Goal: Task Accomplishment & Management: Manage account settings

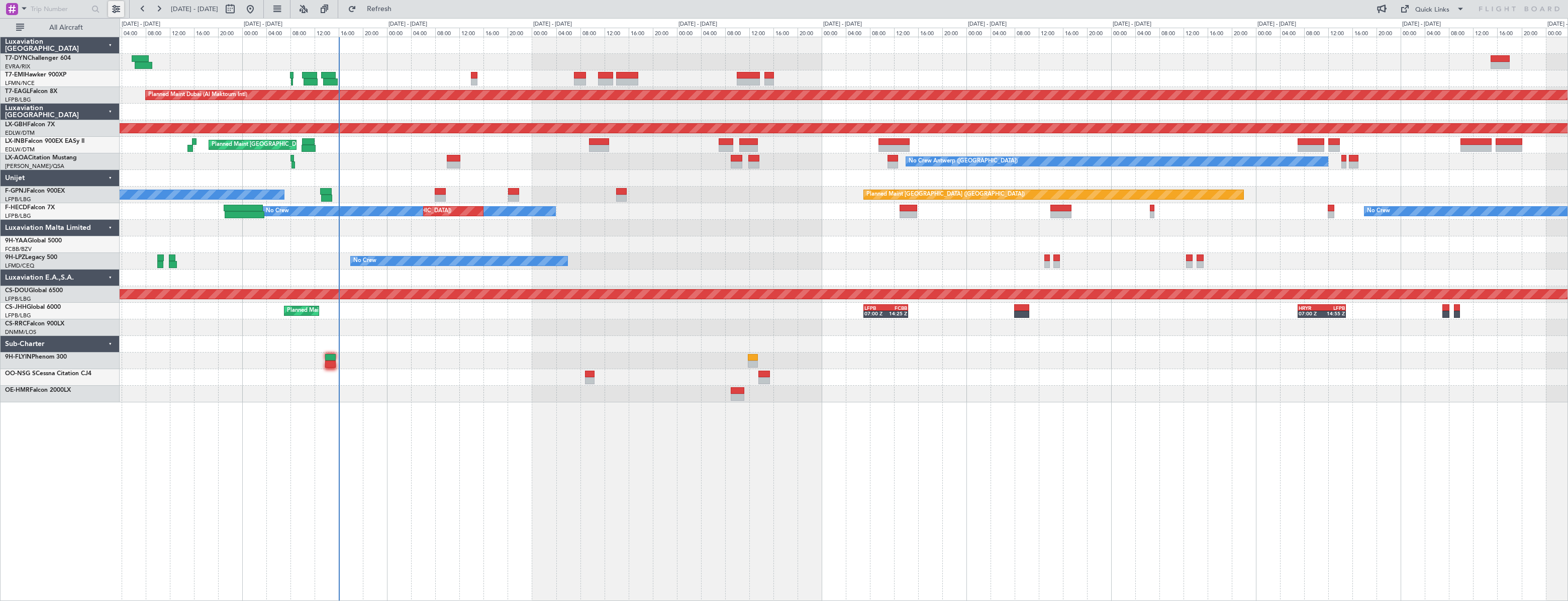
click at [116, 7] on button at bounding box center [116, 9] width 16 height 16
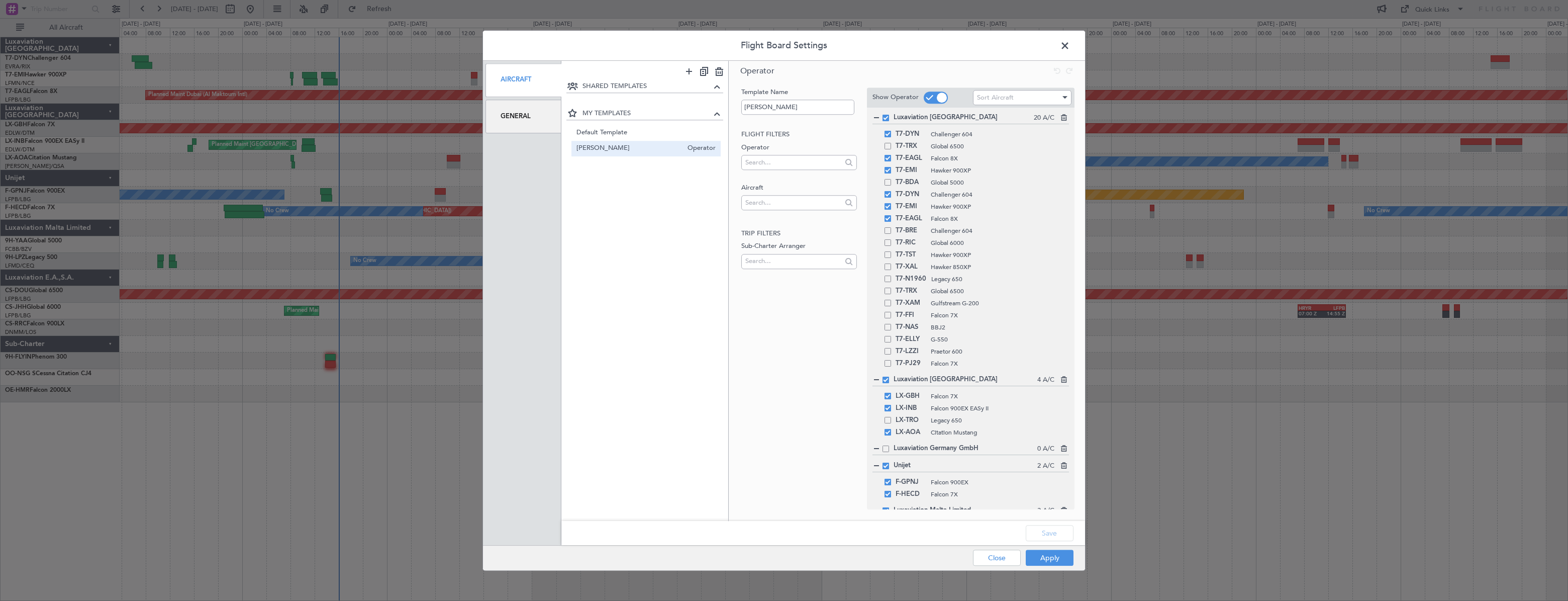
click at [537, 88] on div "Aircraft" at bounding box center [523, 80] width 76 height 33
click at [520, 118] on div "General" at bounding box center [523, 116] width 76 height 33
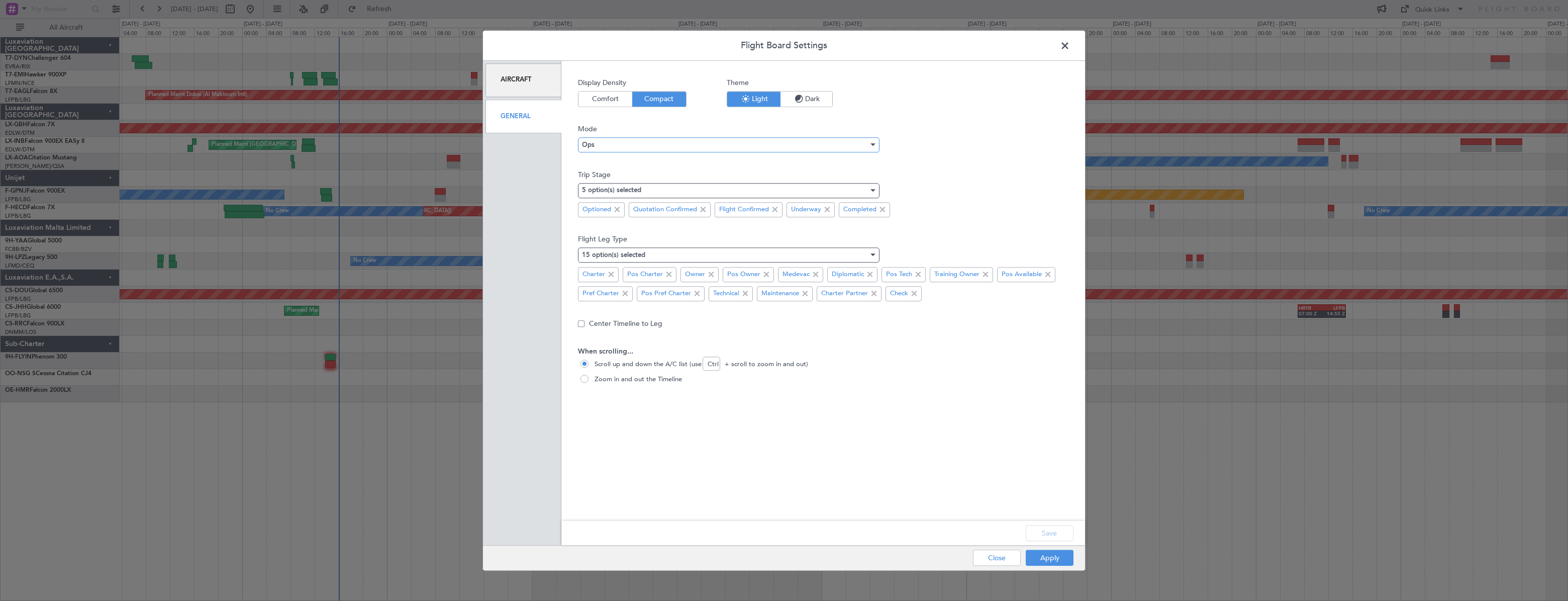
click at [718, 147] on div "Ops" at bounding box center [725, 144] width 287 height 15
click at [659, 182] on span "Ops" at bounding box center [729, 180] width 293 height 15
click at [1070, 46] on span at bounding box center [1070, 48] width 0 height 20
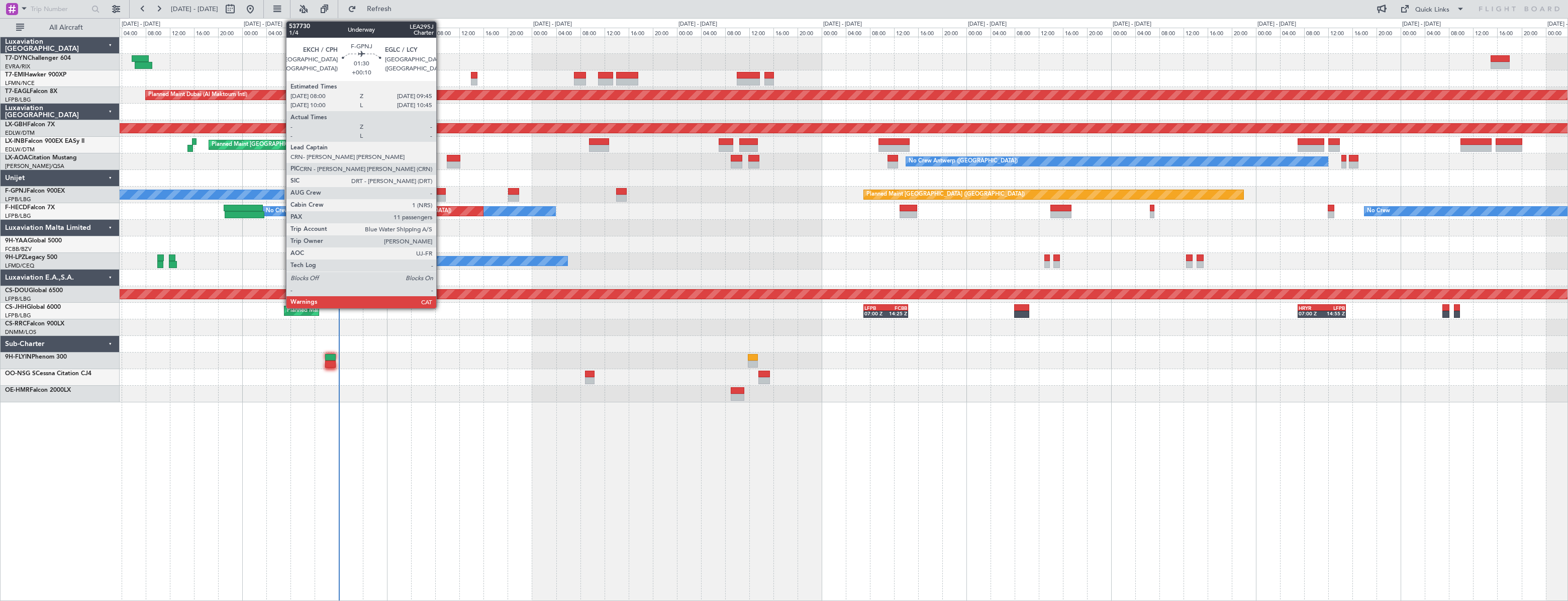
click at [441, 191] on div at bounding box center [440, 192] width 11 height 7
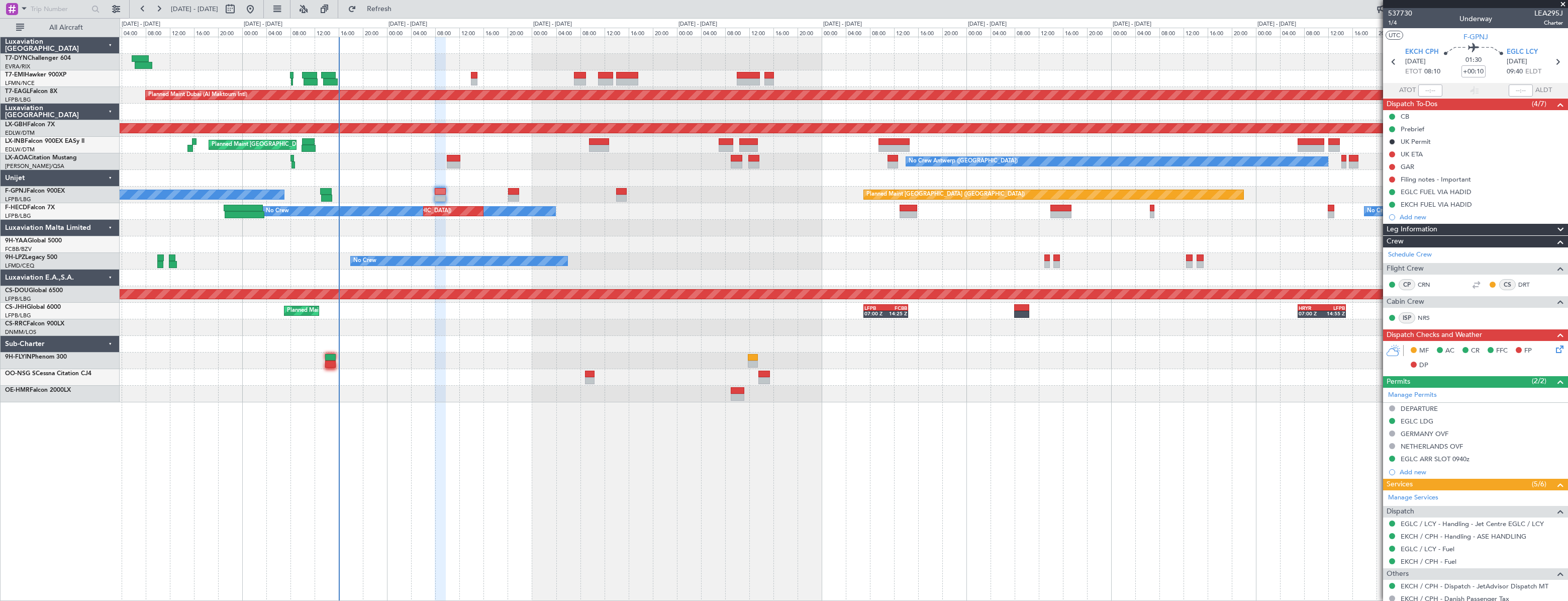
scroll to position [293, 0]
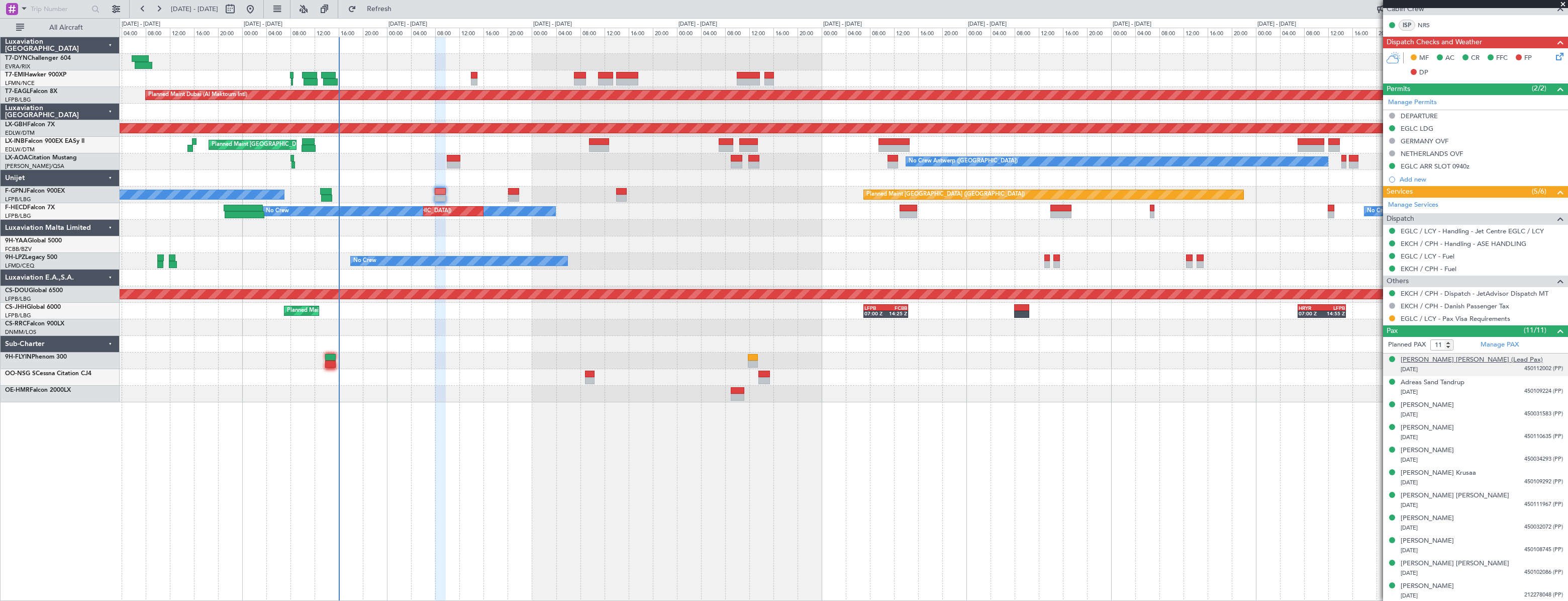
click at [1472, 358] on div "[PERSON_NAME] [PERSON_NAME] (Lead Pax)" at bounding box center [1472, 360] width 142 height 10
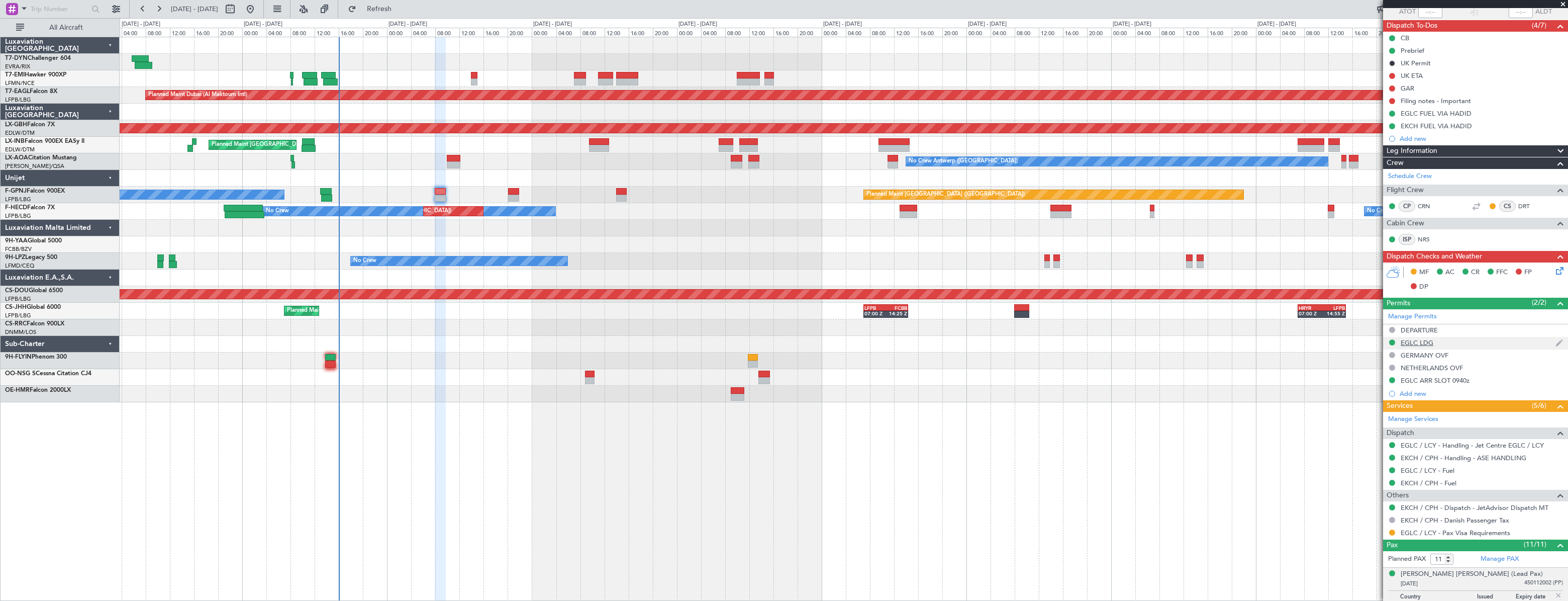
scroll to position [65, 0]
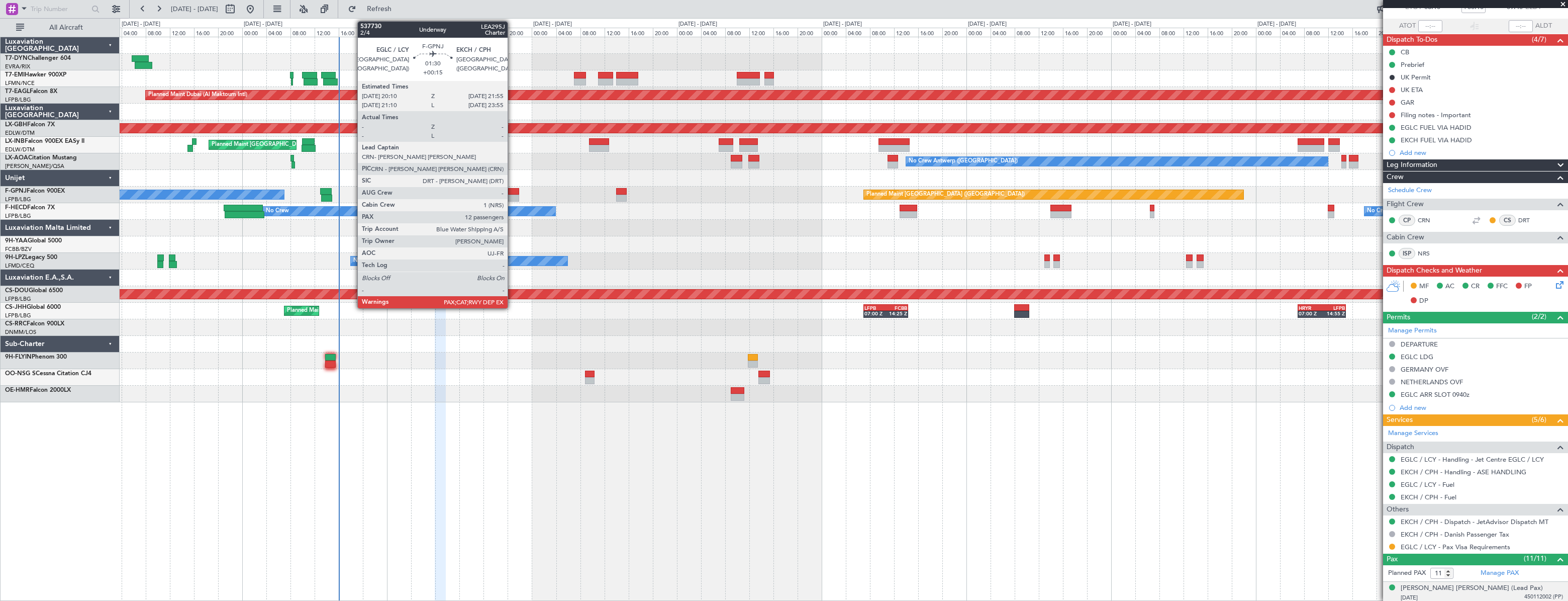
click at [512, 192] on div at bounding box center [514, 192] width 11 height 7
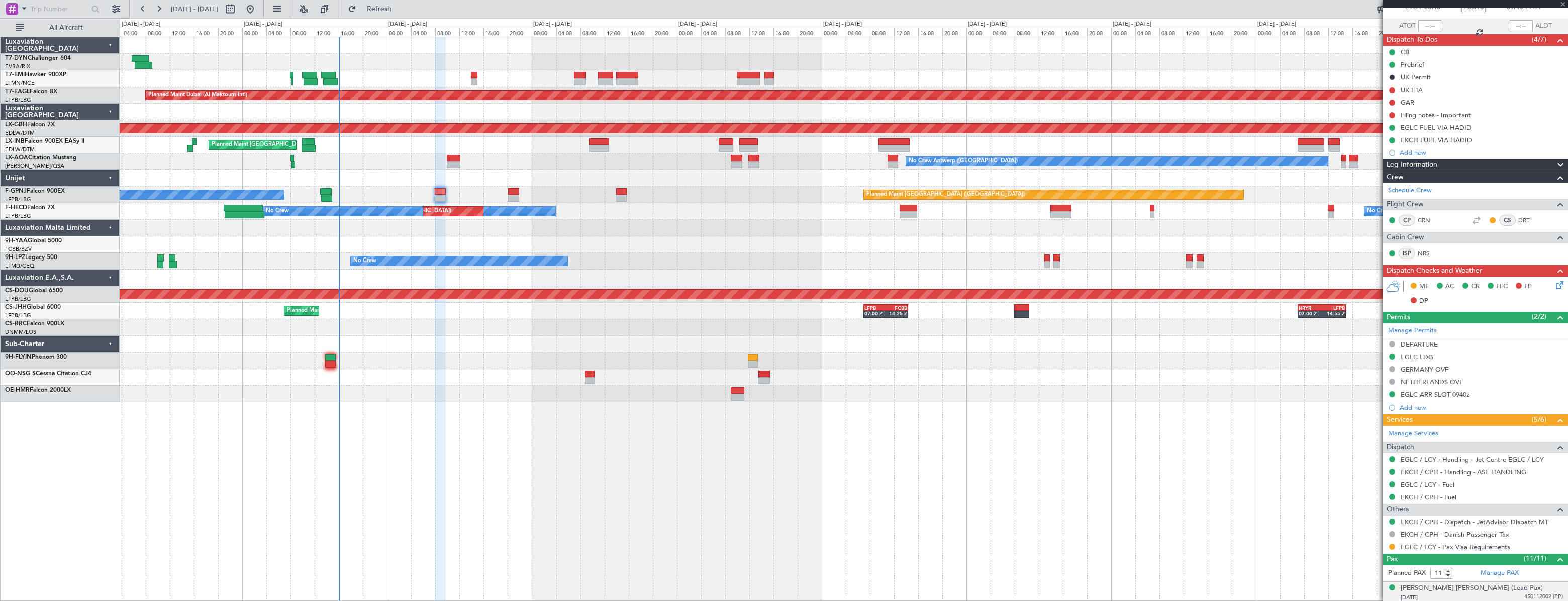
type input "+00:15"
type input "12"
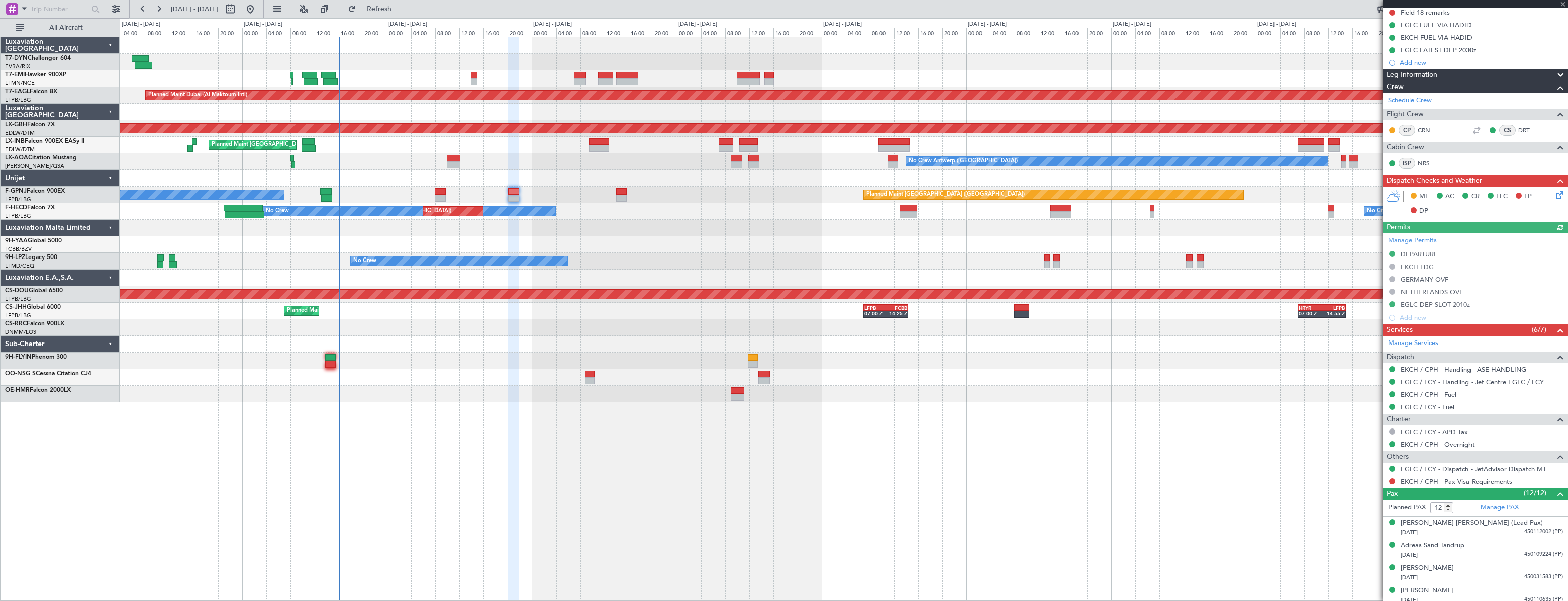
scroll to position [340, 0]
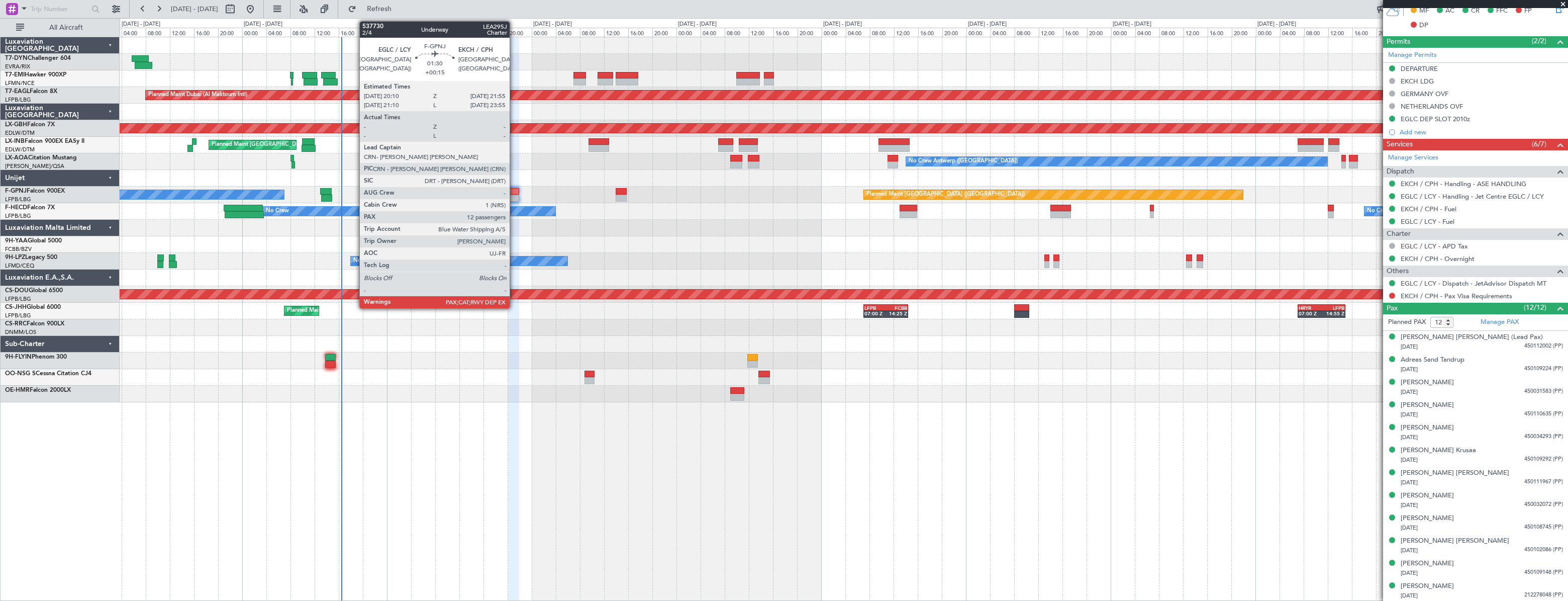
click at [514, 192] on div at bounding box center [514, 192] width 11 height 7
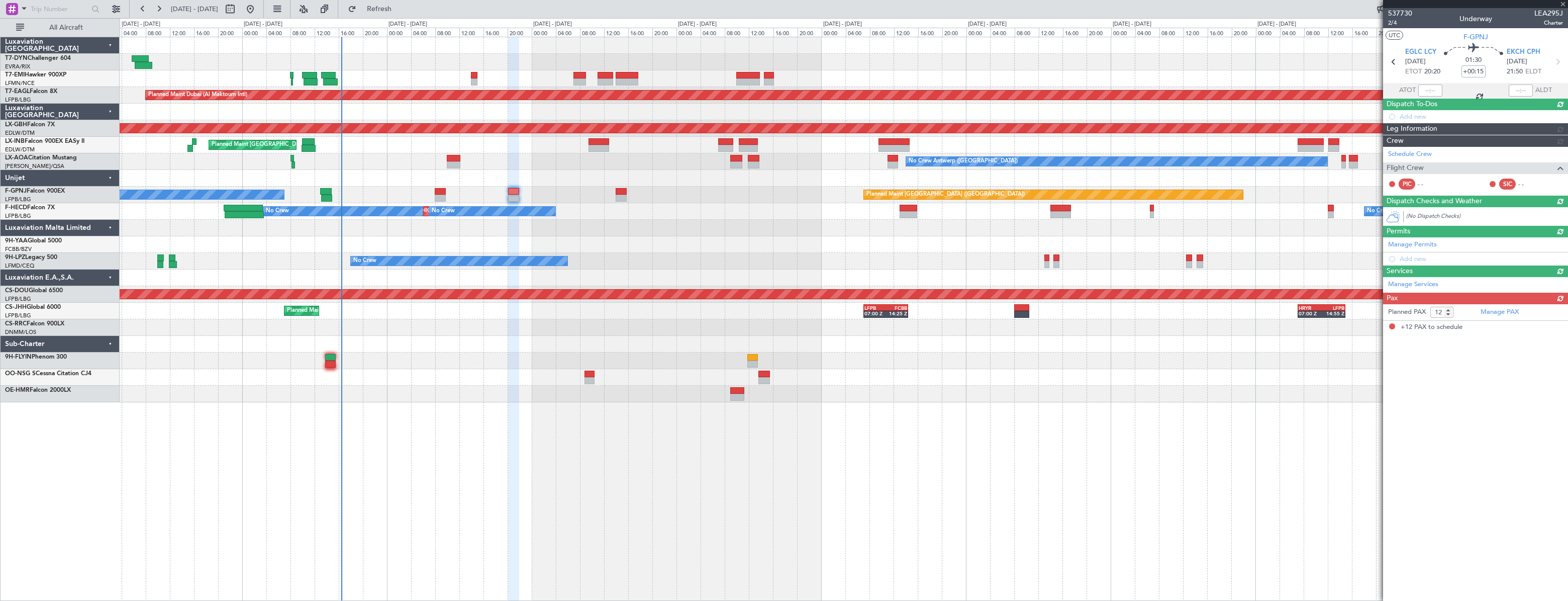
scroll to position [0, 0]
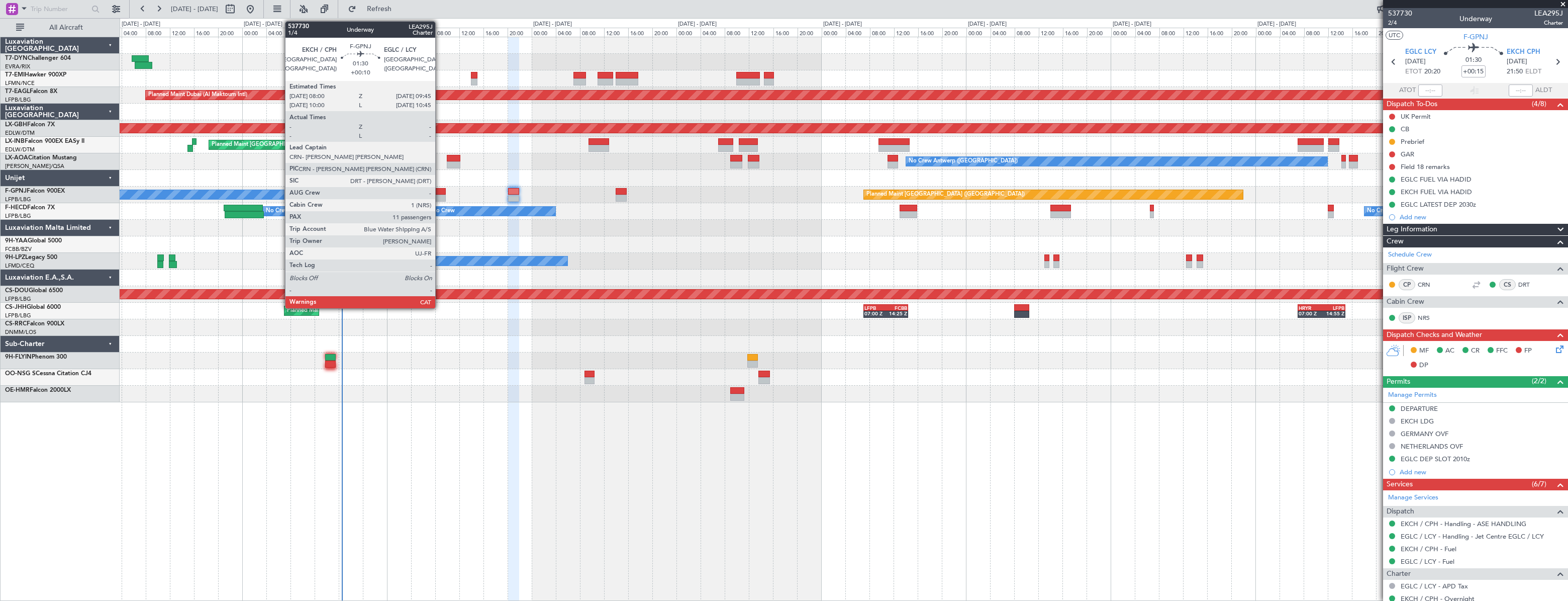
click at [439, 191] on div at bounding box center [440, 192] width 11 height 7
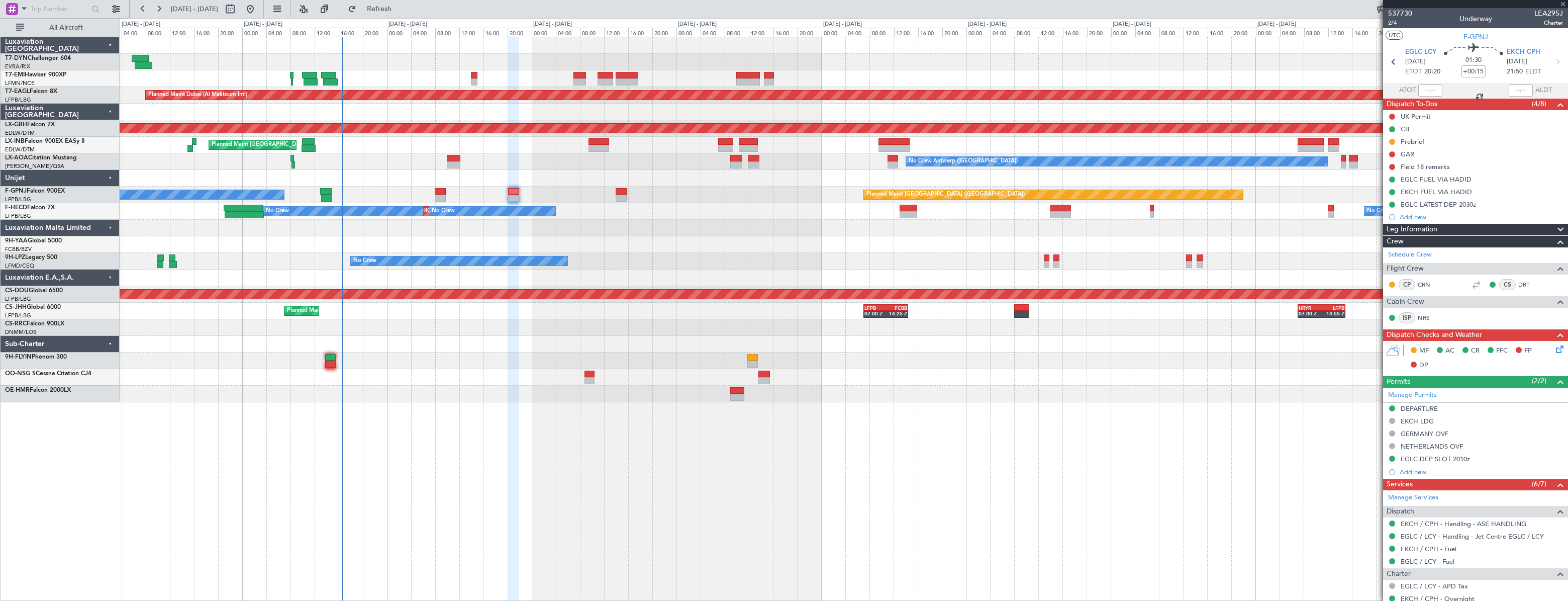
type input "+00:10"
type input "11"
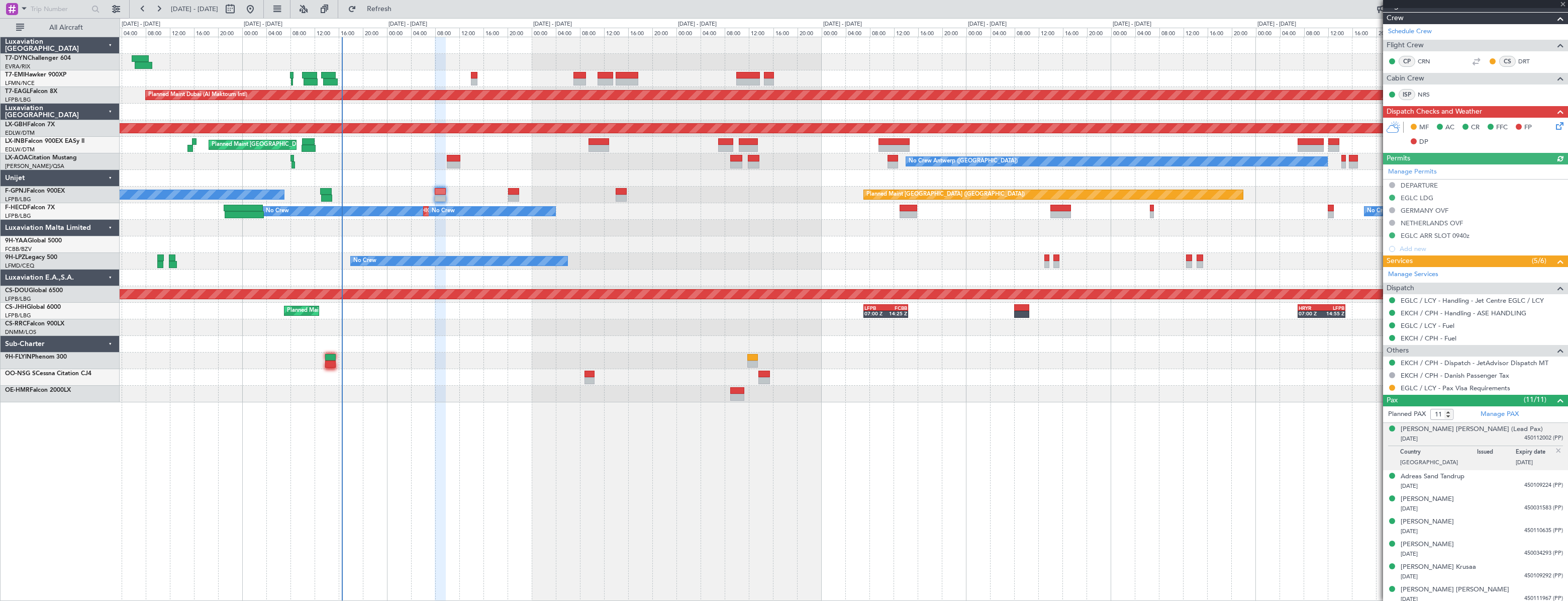
scroll to position [317, 0]
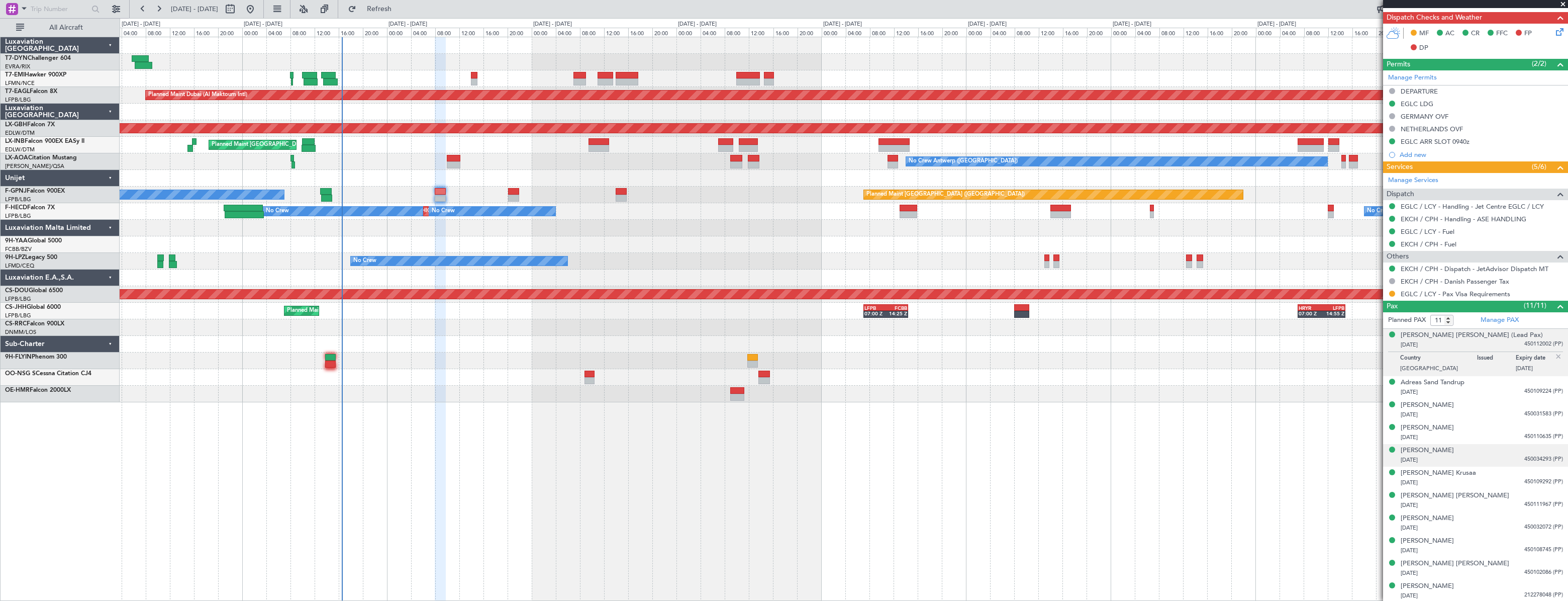
click at [1486, 447] on div "[PERSON_NAME] [DATE] 450034293 (PP)" at bounding box center [1482, 455] width 163 height 19
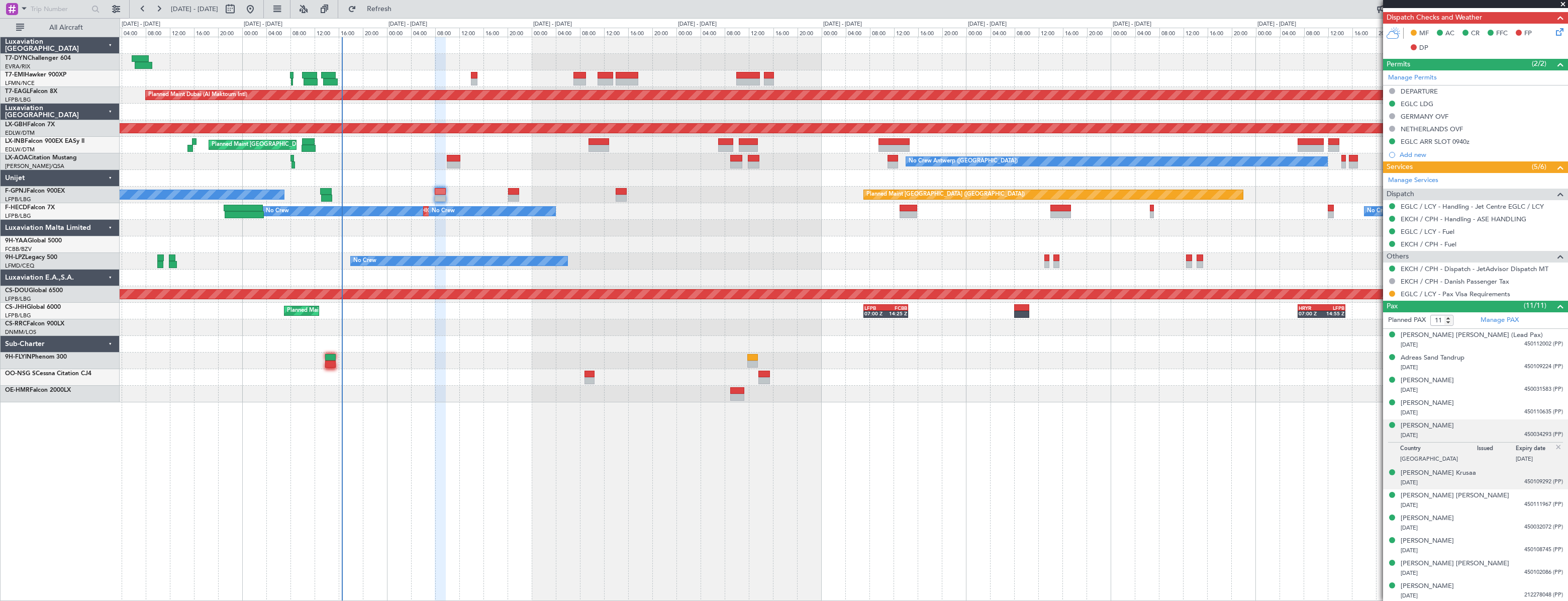
click at [1467, 486] on li "[PERSON_NAME] Krusaa [DATE] 450109292 (PP)" at bounding box center [1475, 477] width 185 height 23
click at [1464, 494] on div "[PERSON_NAME] [PERSON_NAME] [DATE] 450111967 (PP)" at bounding box center [1482, 501] width 163 height 19
click at [1477, 537] on div "[PERSON_NAME] [DATE] 450108745 (PP)" at bounding box center [1482, 546] width 163 height 19
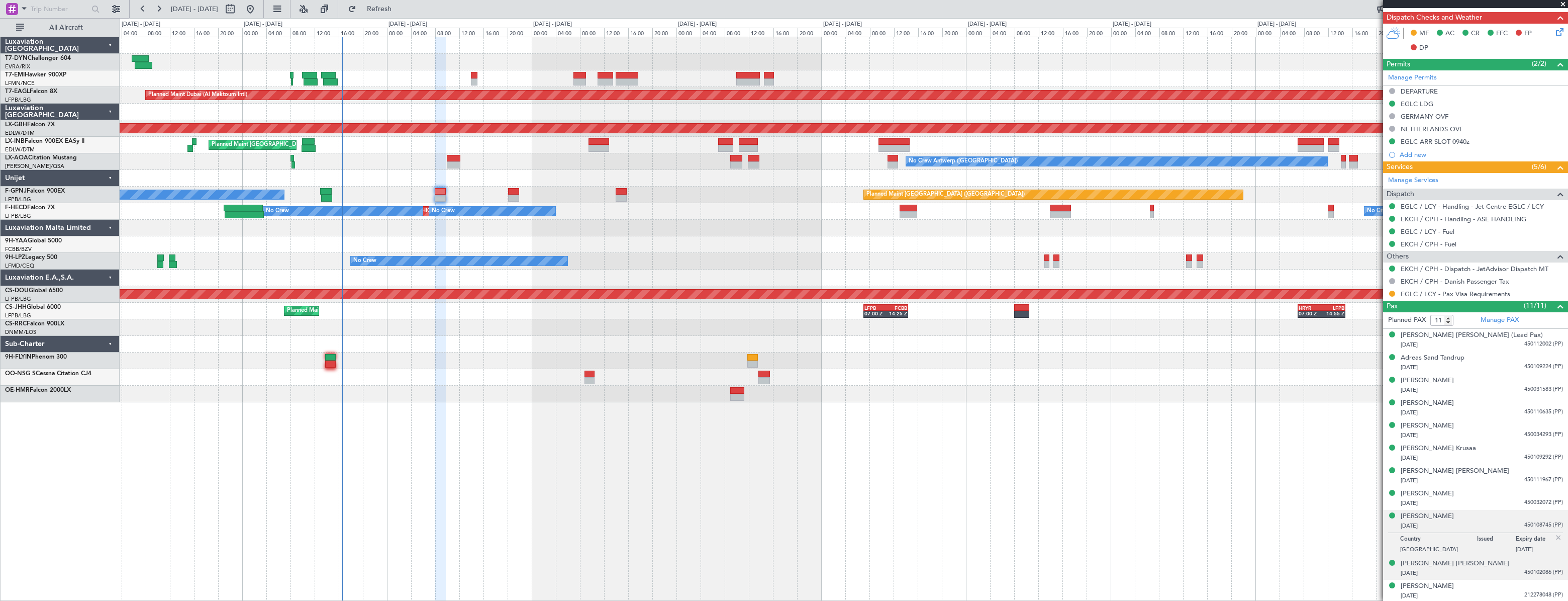
click at [1482, 574] on div "[DATE] 450102086 (PP)" at bounding box center [1482, 573] width 163 height 10
click at [1474, 585] on div "[PERSON_NAME] [DATE] 212278048 (PP)" at bounding box center [1482, 591] width 163 height 19
click at [1430, 515] on div "[PERSON_NAME]" at bounding box center [1427, 516] width 54 height 10
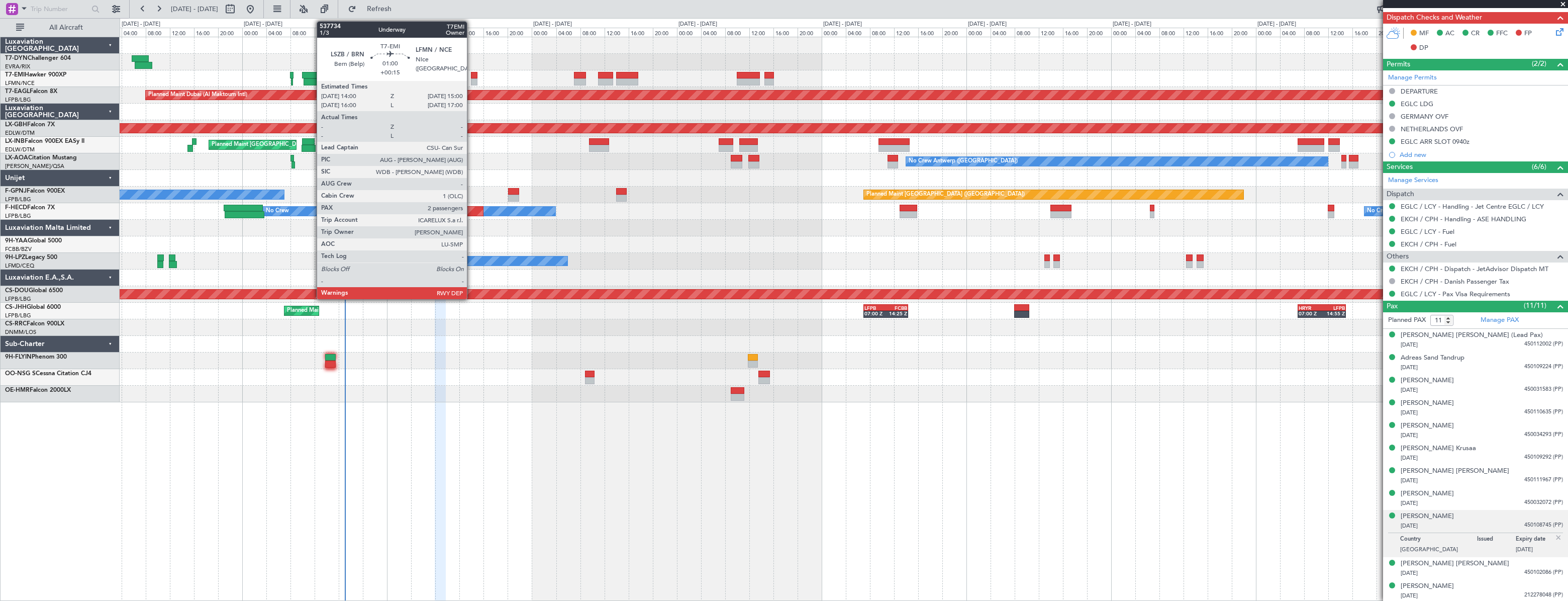
click at [471, 76] on div at bounding box center [474, 76] width 7 height 7
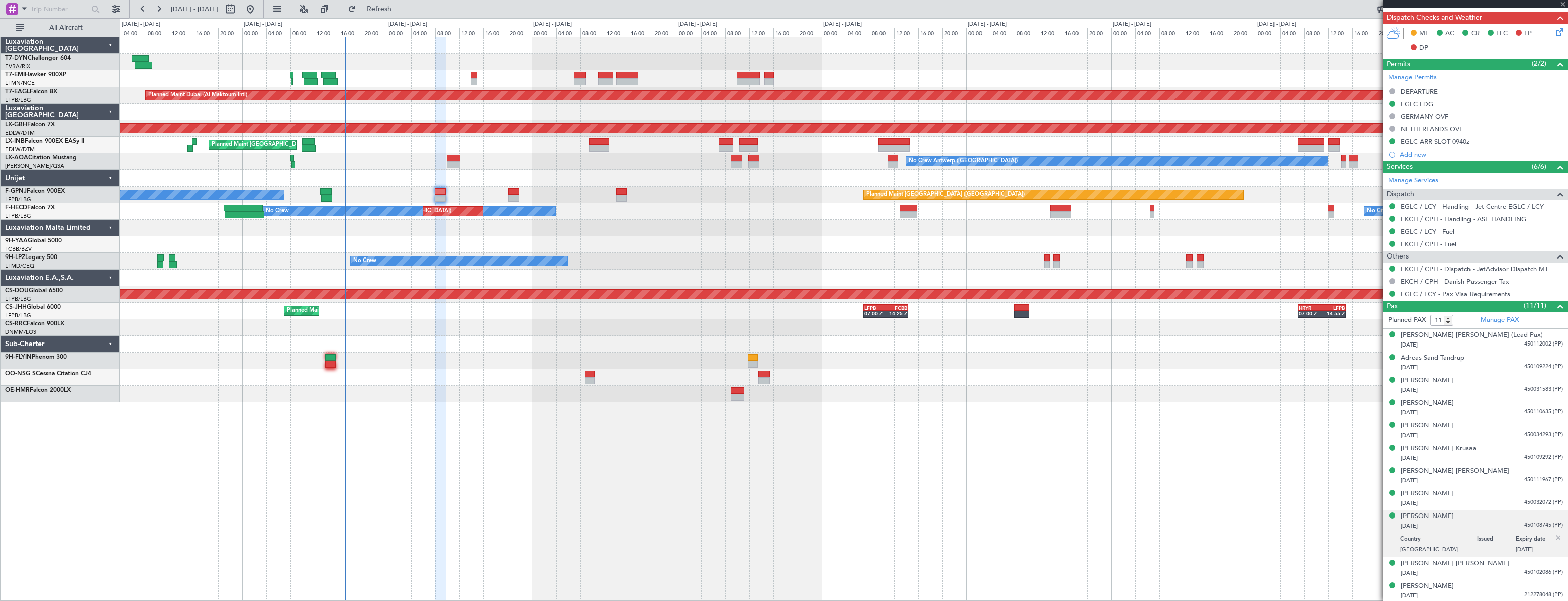
type input "+00:15"
type input "2"
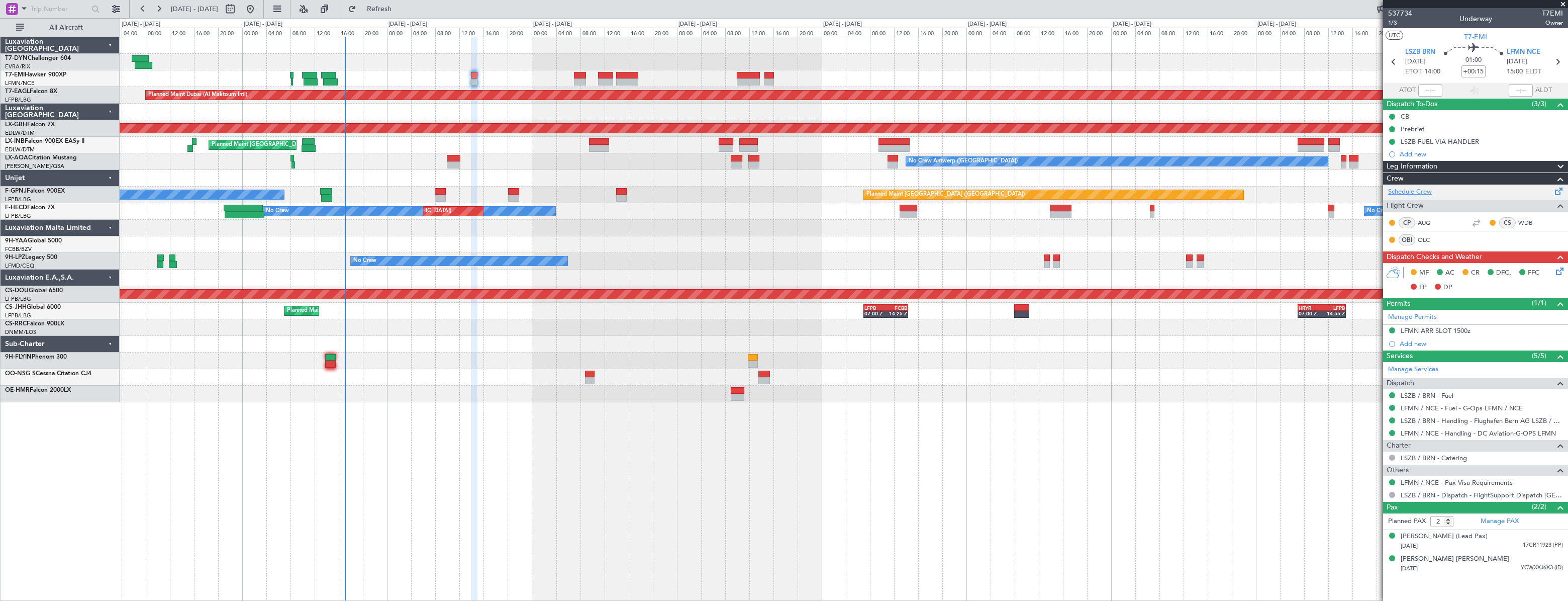
click at [1423, 191] on link "Schedule Crew" at bounding box center [1410, 192] width 44 height 10
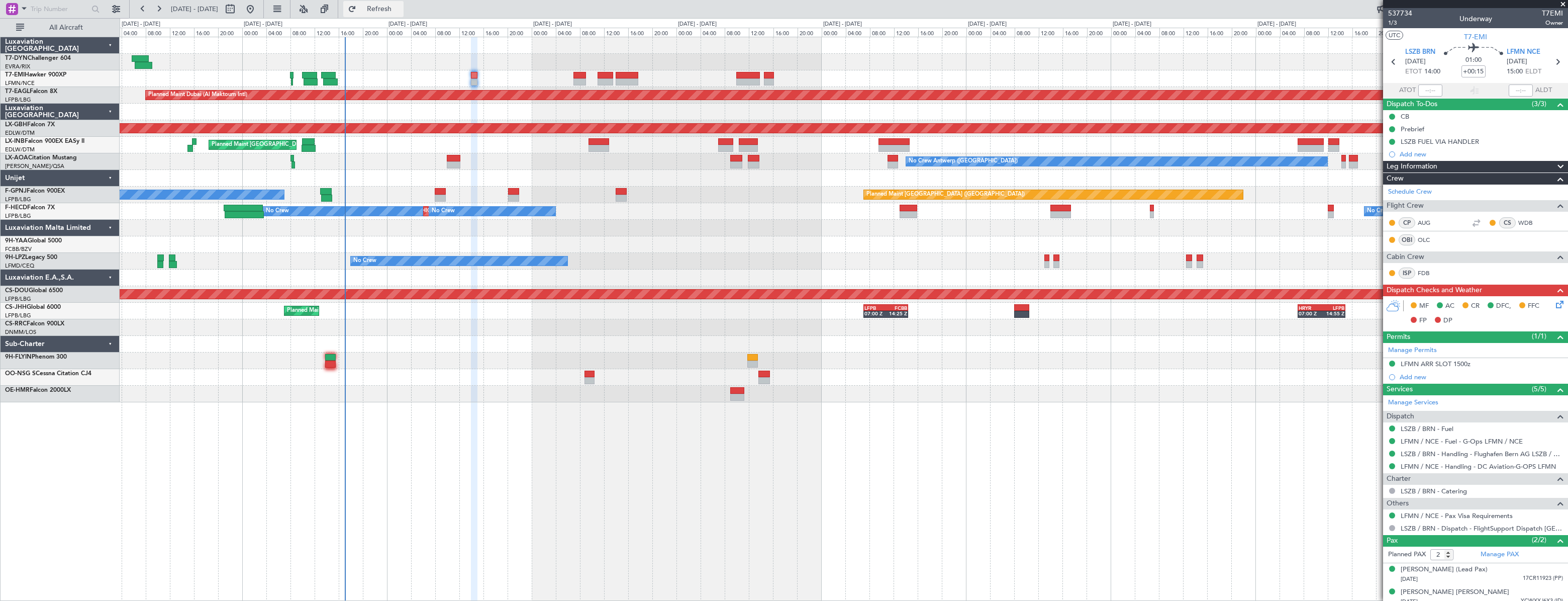
click at [389, 12] on button "Refresh" at bounding box center [373, 9] width 60 height 16
click at [1408, 13] on span "537734" at bounding box center [1400, 13] width 24 height 10
